Goal: Download file/media

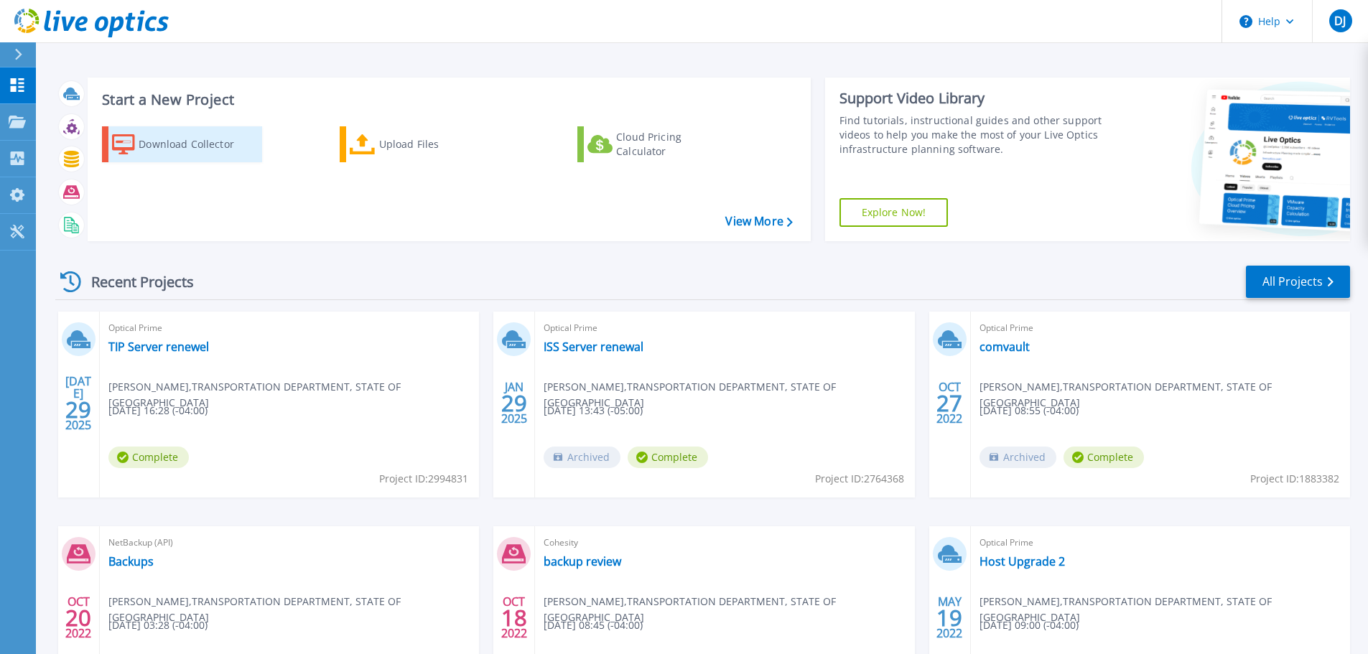
click at [163, 142] on div "Download Collector" at bounding box center [196, 144] width 115 height 29
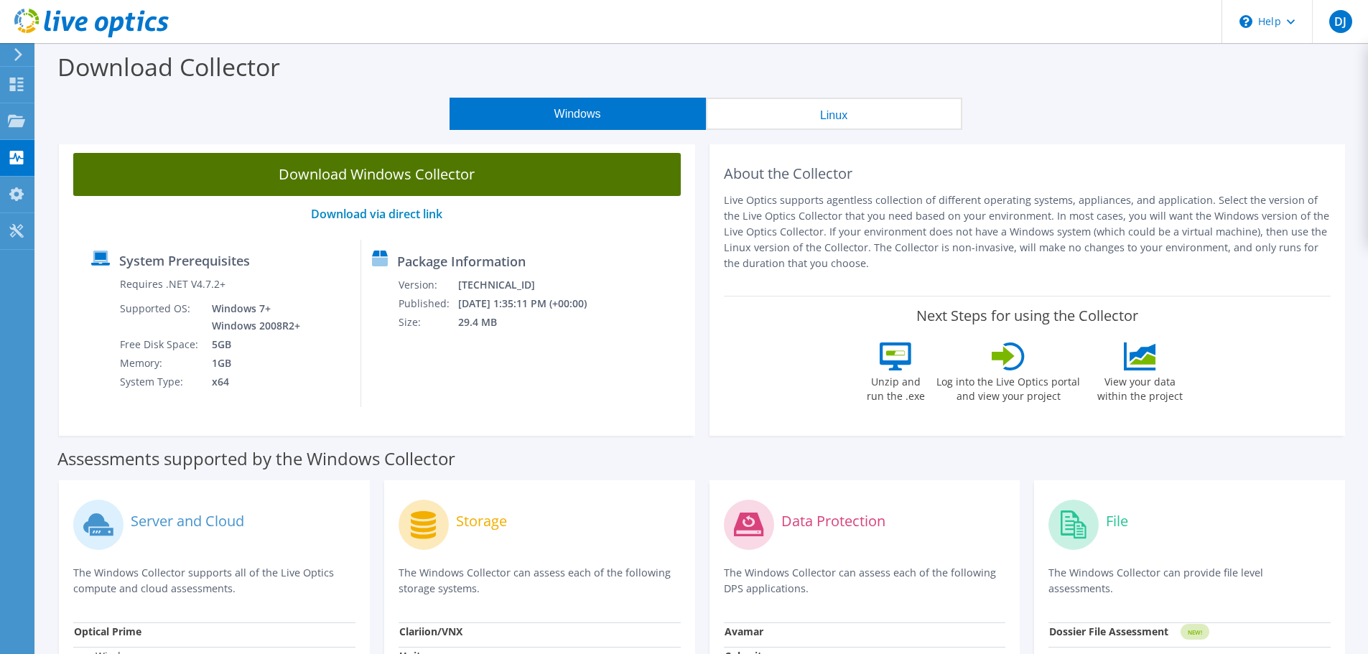
click at [344, 174] on link "Download Windows Collector" at bounding box center [377, 174] width 608 height 43
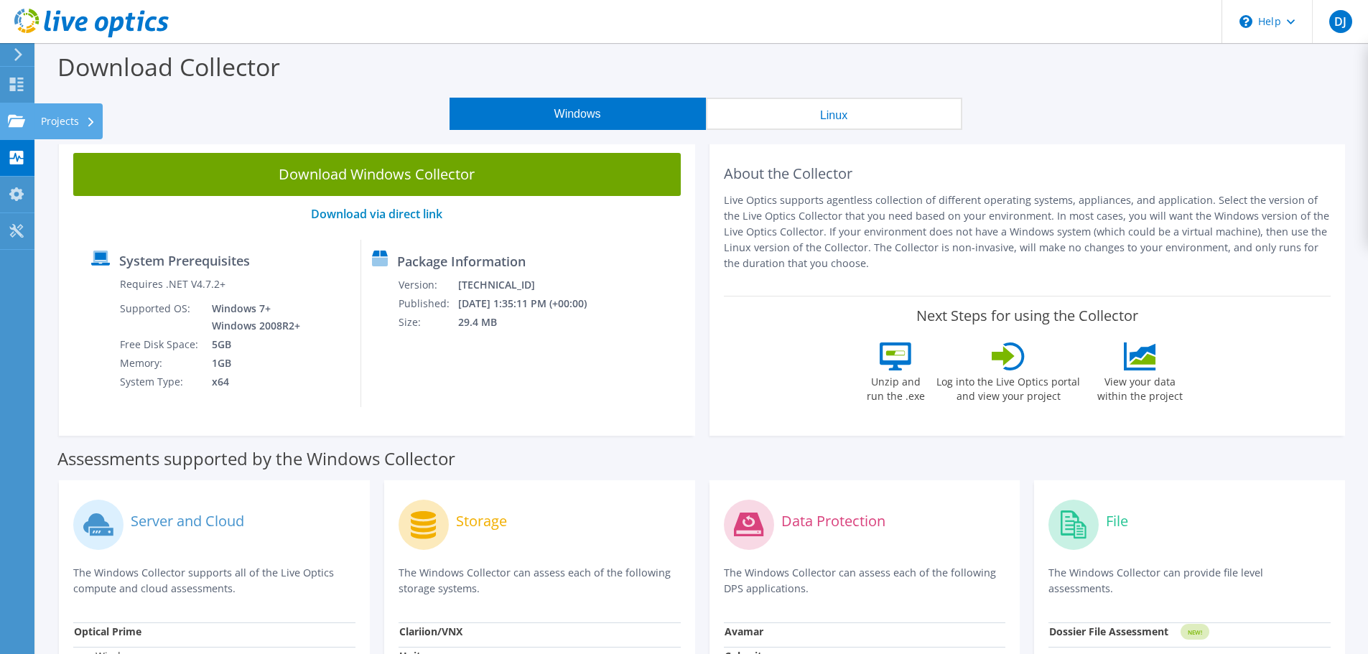
click at [14, 122] on use at bounding box center [16, 120] width 17 height 12
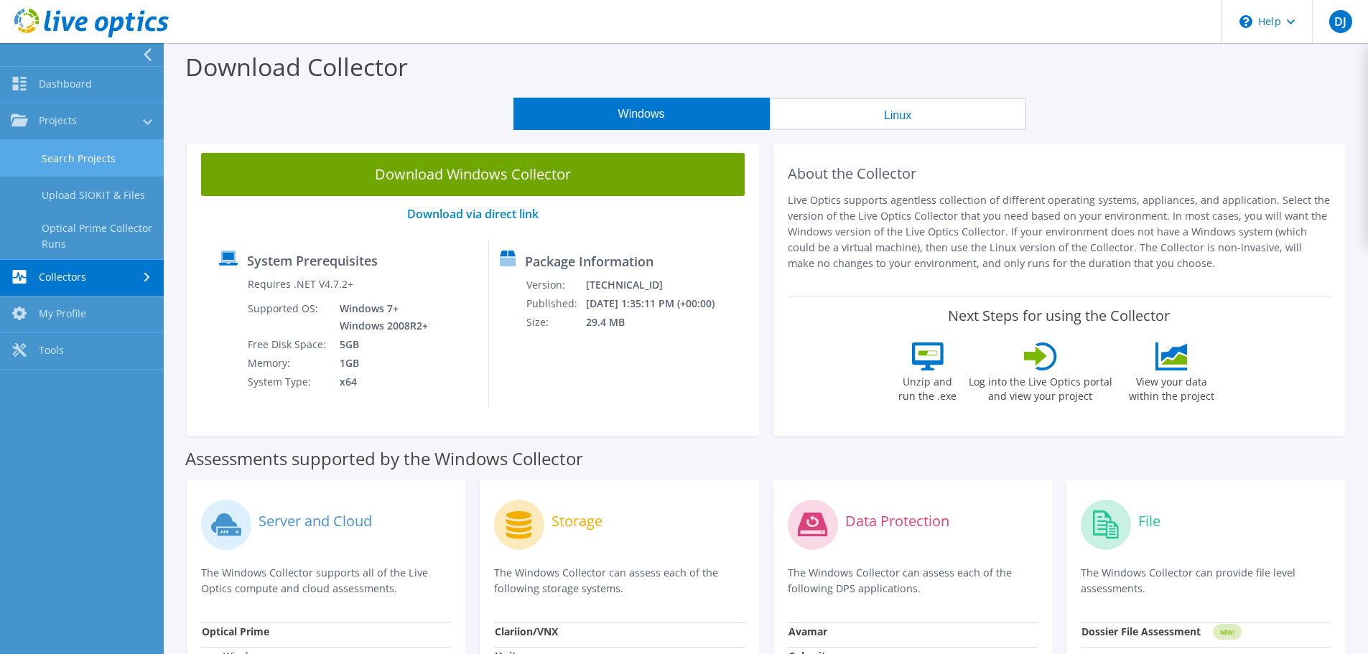
click at [102, 155] on link "Search Projects" at bounding box center [82, 158] width 164 height 37
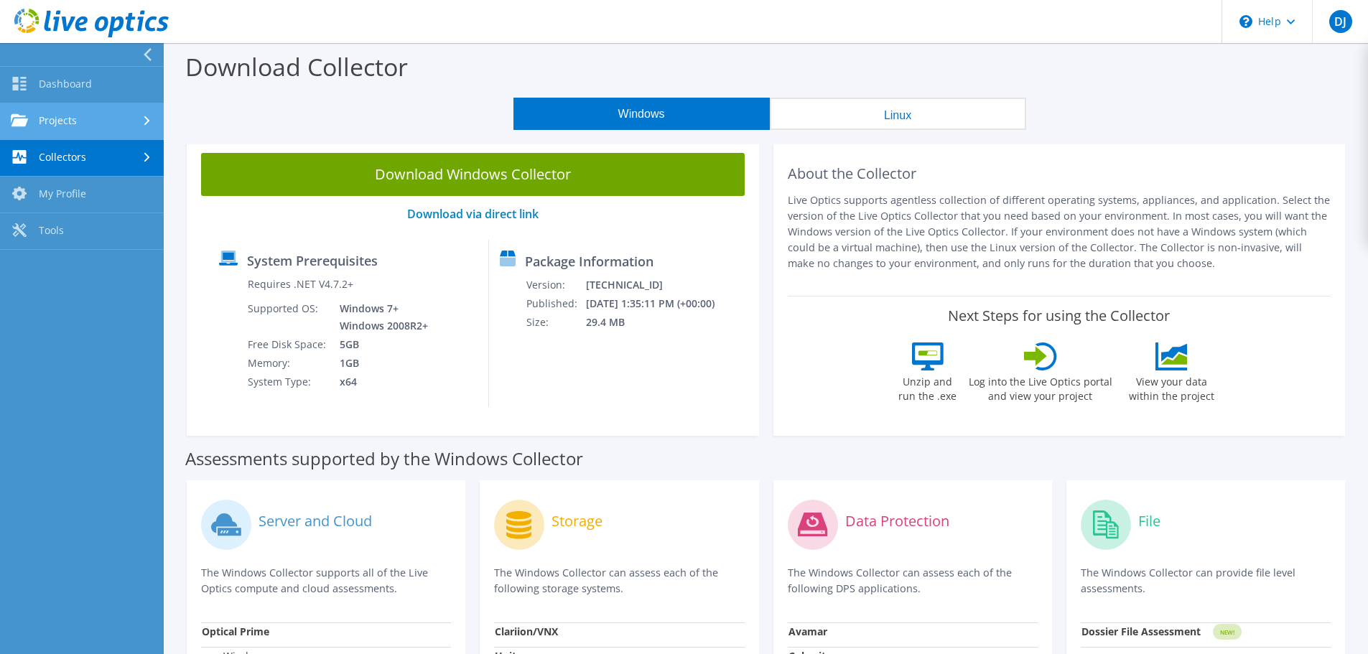
click at [58, 107] on link "Projects" at bounding box center [82, 121] width 164 height 37
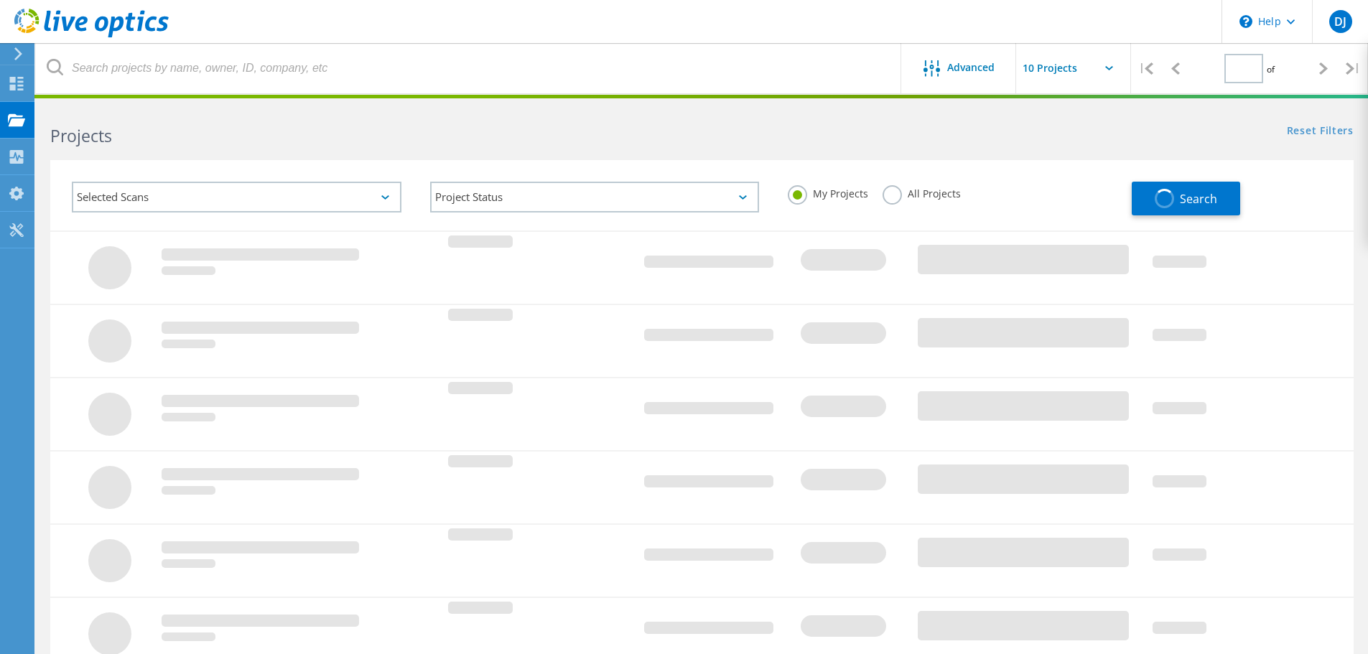
type input "1"
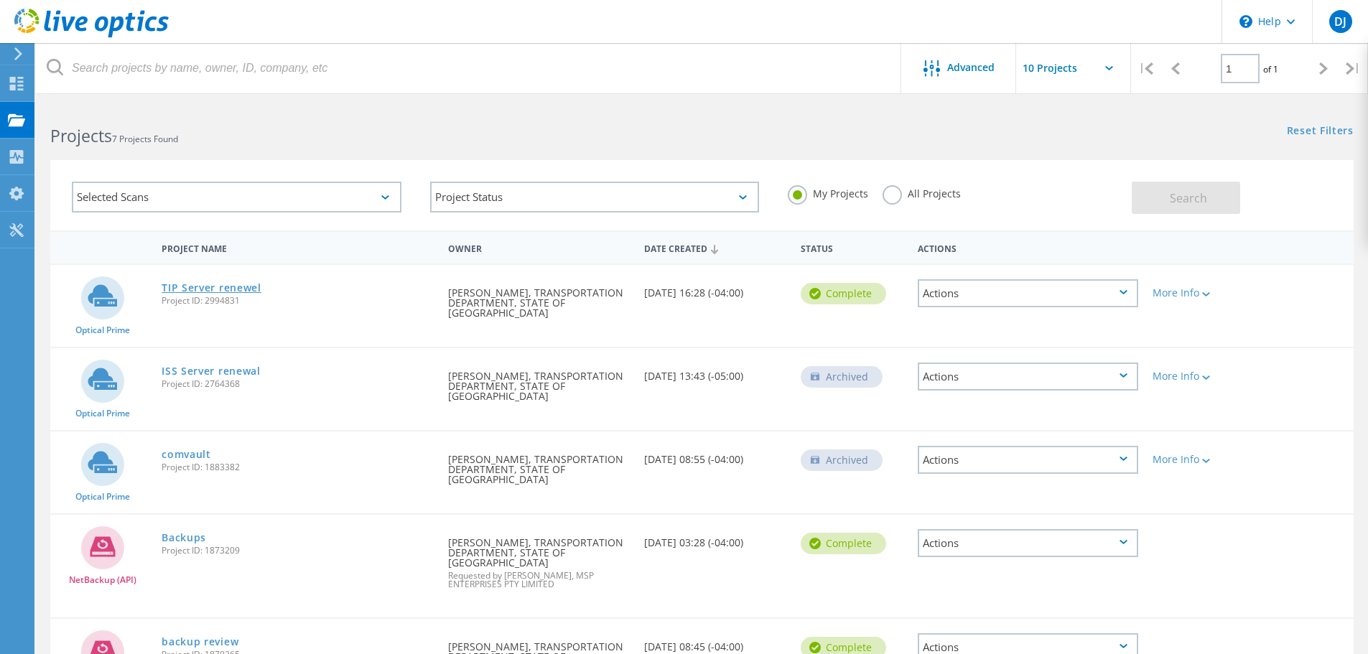
click at [225, 291] on link "TIP Server renewel" at bounding box center [212, 288] width 100 height 10
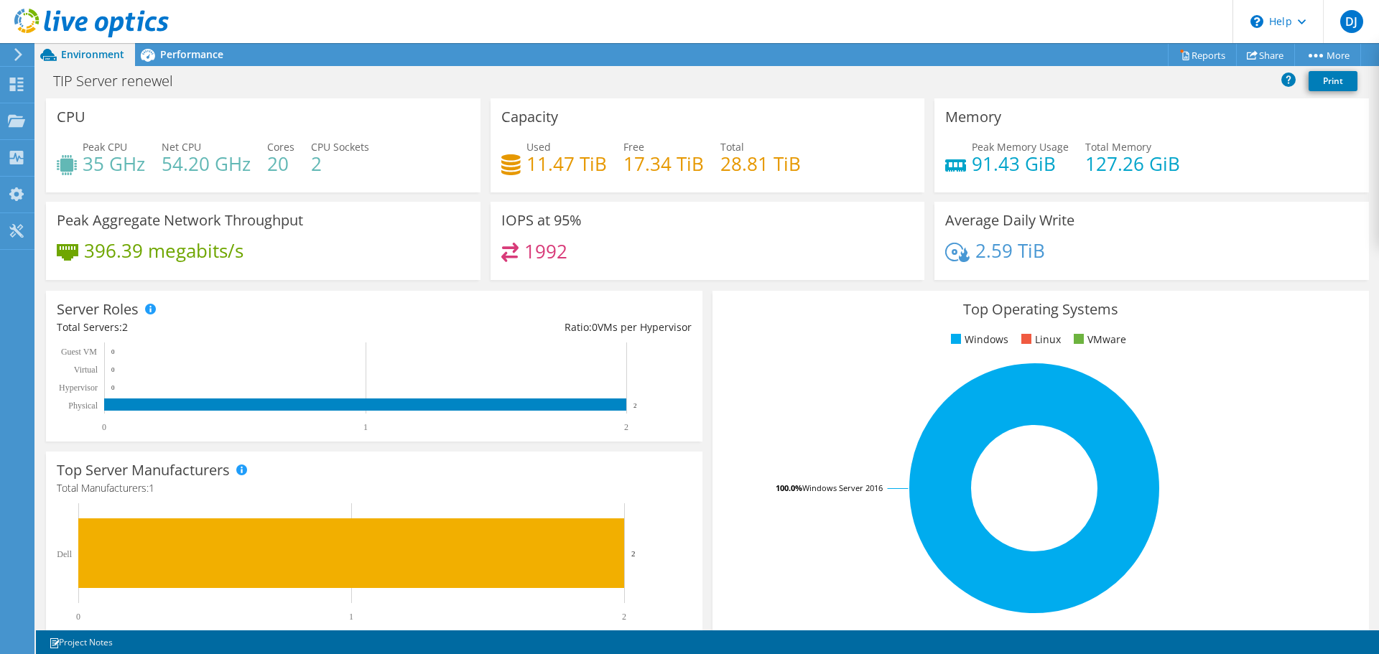
scroll to position [382, 0]
click at [653, 390] on rect at bounding box center [368, 388] width 622 height 90
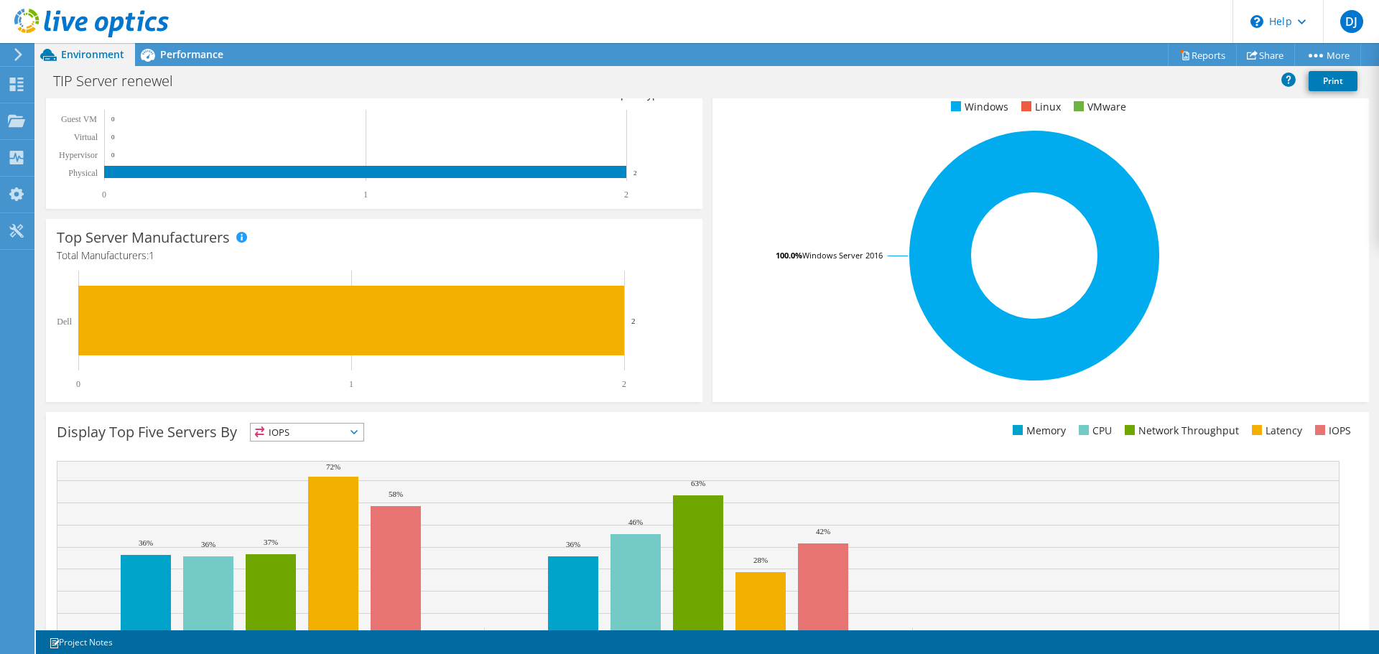
scroll to position [304, 0]
